Goal: Task Accomplishment & Management: Manage account settings

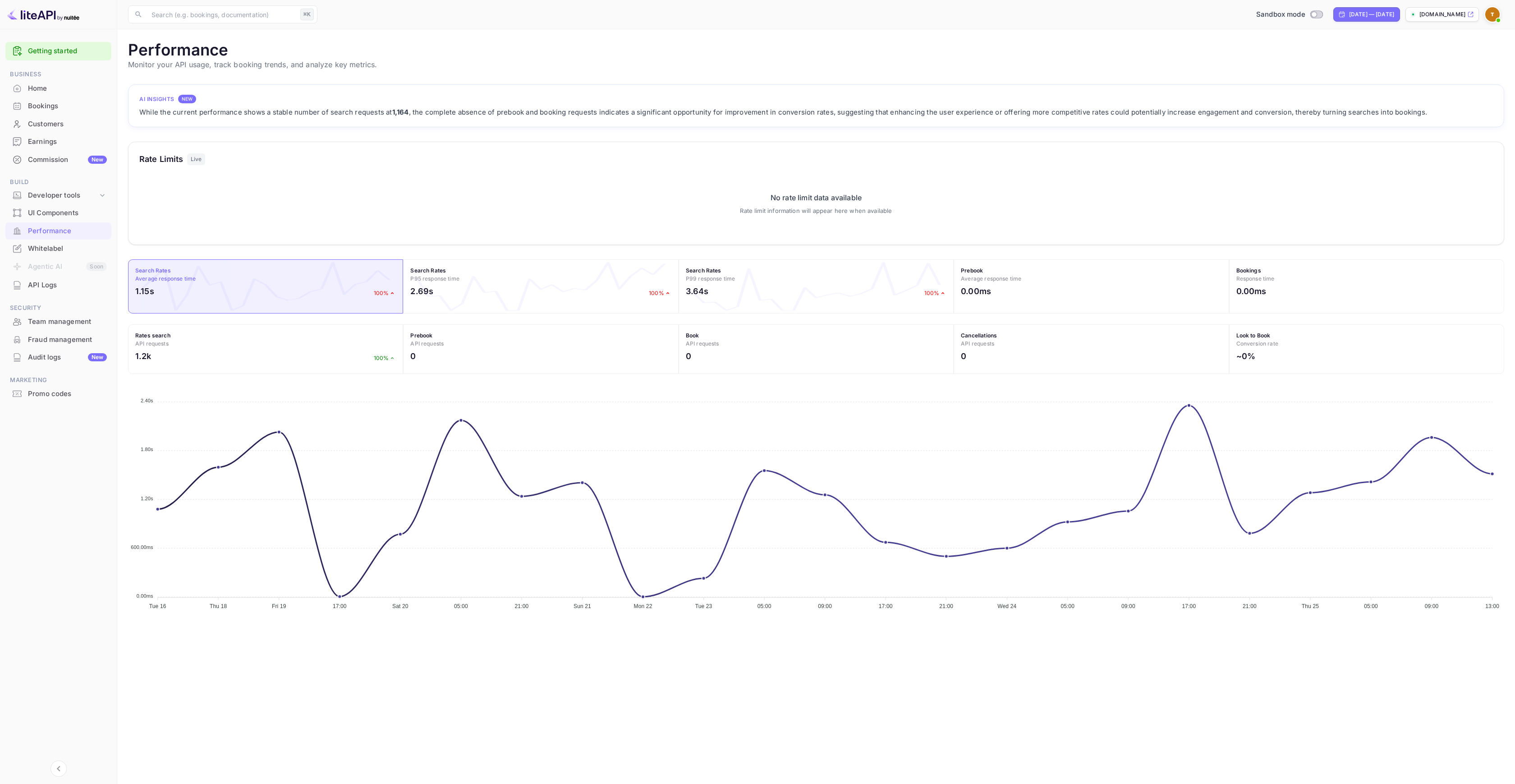
click at [62, 232] on div "Performance" at bounding box center [67, 231] width 79 height 11
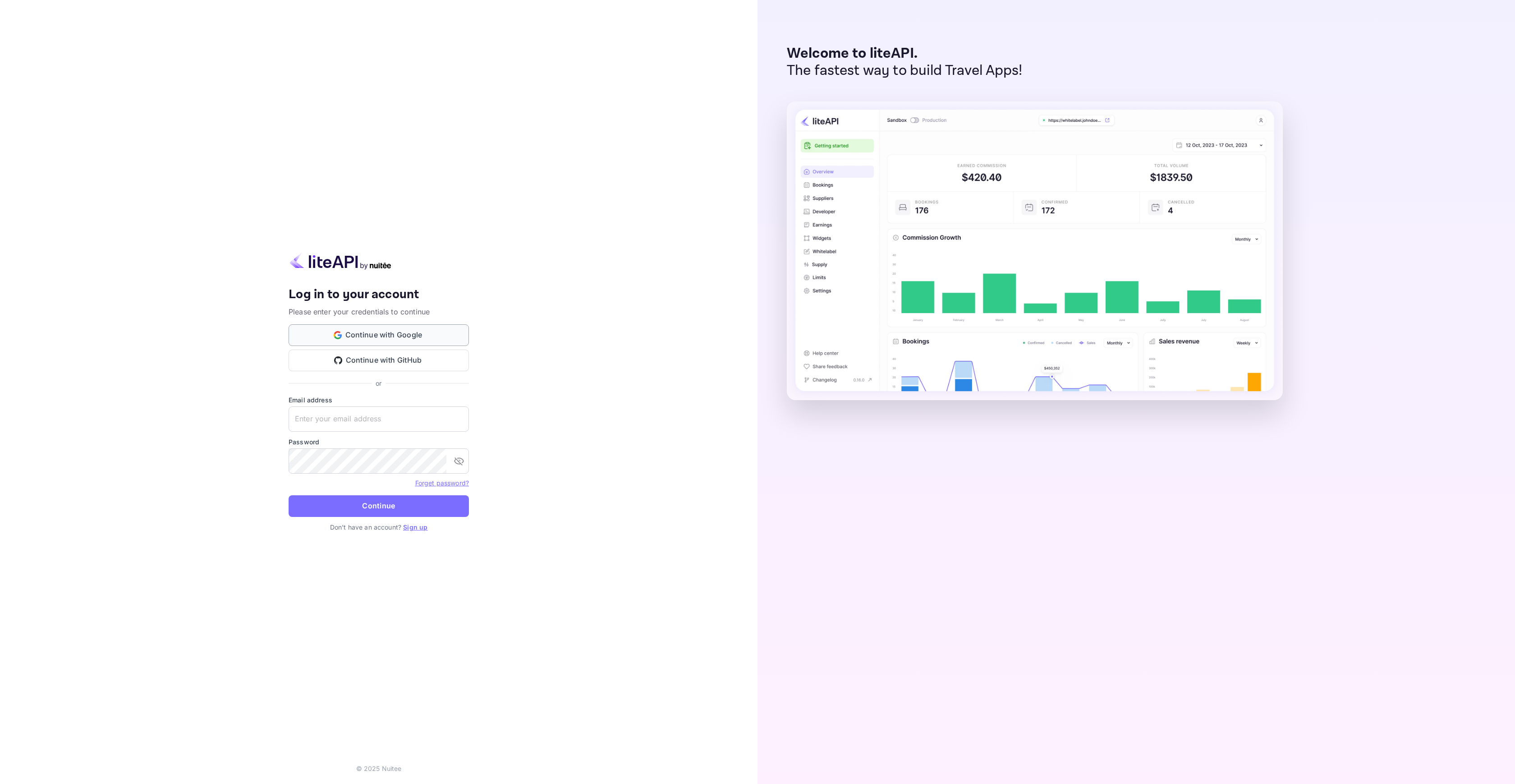
click at [366, 331] on button "Continue with Google" at bounding box center [379, 335] width 181 height 22
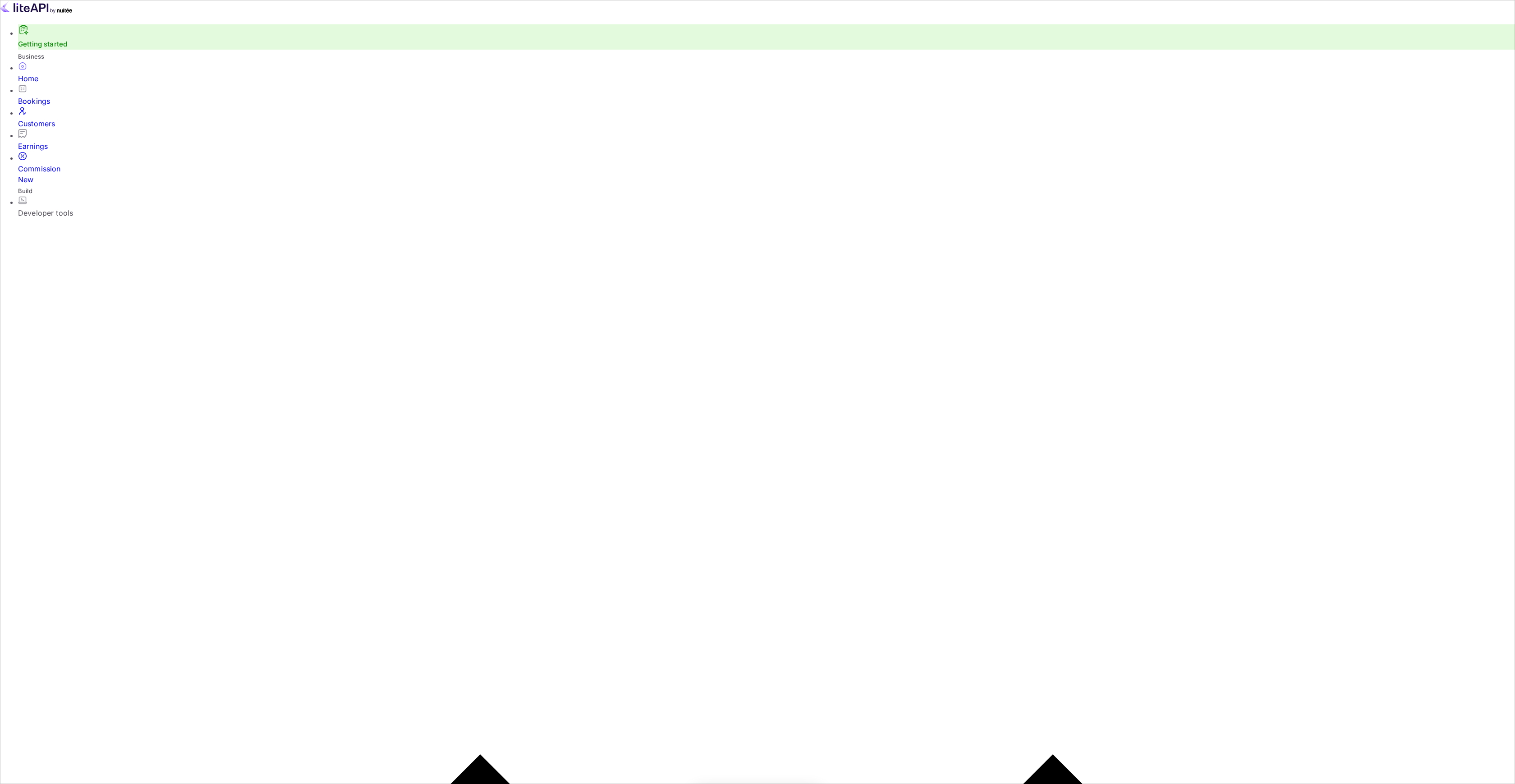
scroll to position [140, 446]
